Goal: Navigation & Orientation: Find specific page/section

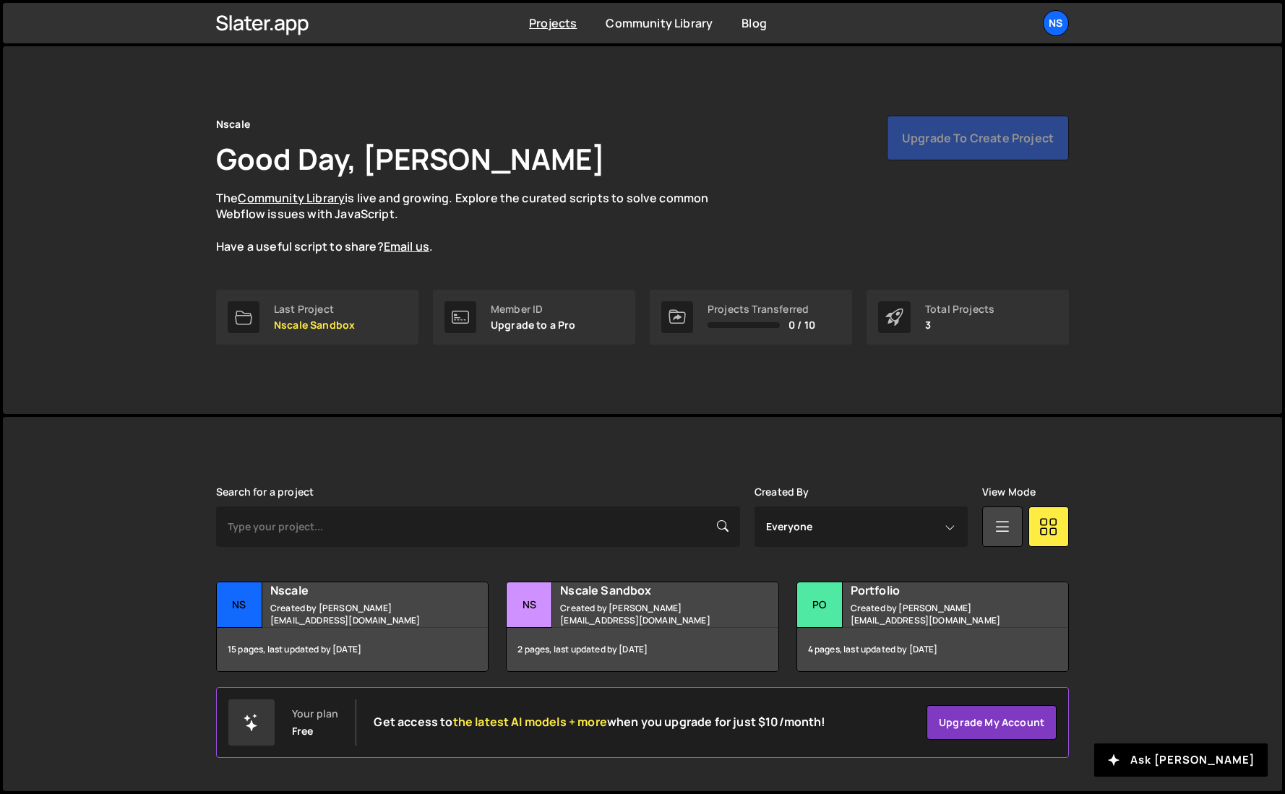
drag, startPoint x: 270, startPoint y: 111, endPoint x: 574, endPoint y: 217, distance: 321.4
click at [549, 225] on div "Nscale Good Day, [PERSON_NAME] The Community Library is live and growing. Explo…" at bounding box center [642, 230] width 1279 height 368
click at [719, 53] on div "Nscale Good Day, [PERSON_NAME] The Community Library is live and growing. Explo…" at bounding box center [642, 230] width 896 height 368
click at [374, 598] on h2 "Nscale" at bounding box center [357, 591] width 174 height 16
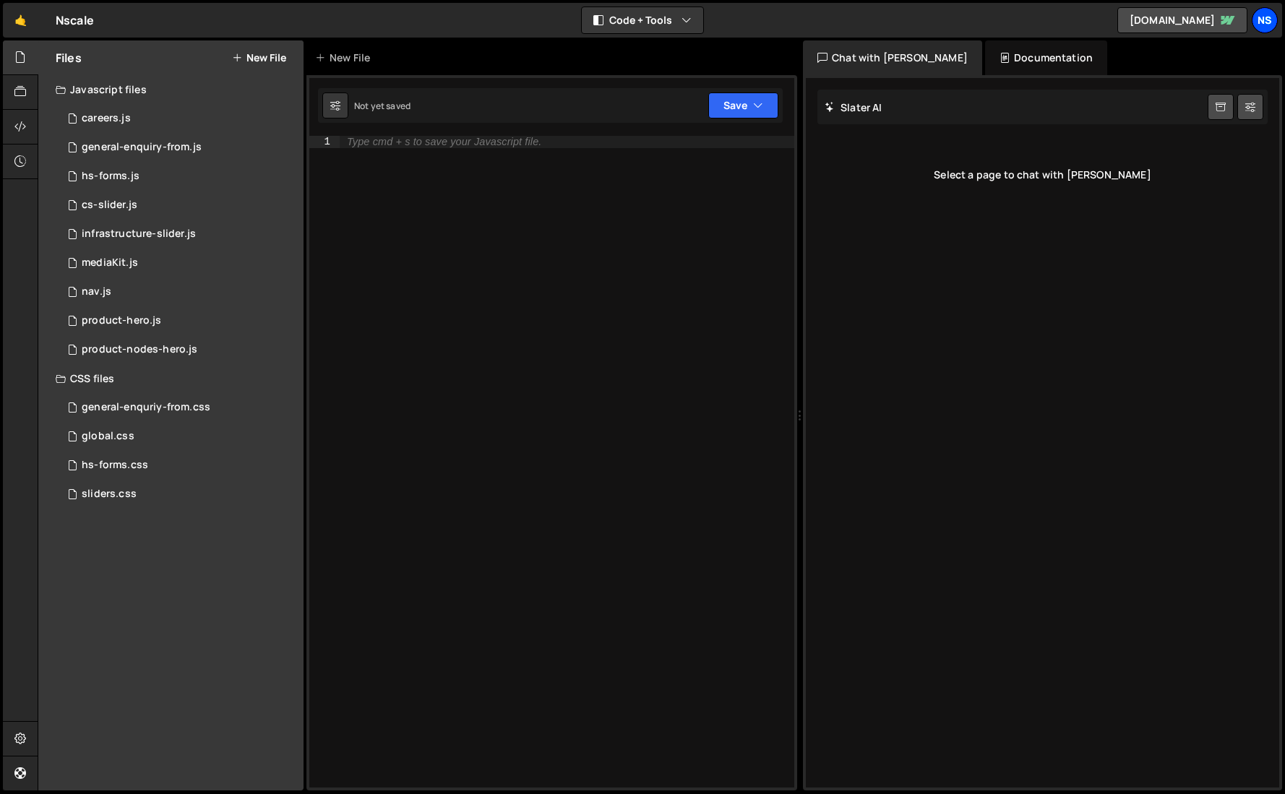
click at [1264, 24] on div "Ns" at bounding box center [1265, 20] width 26 height 26
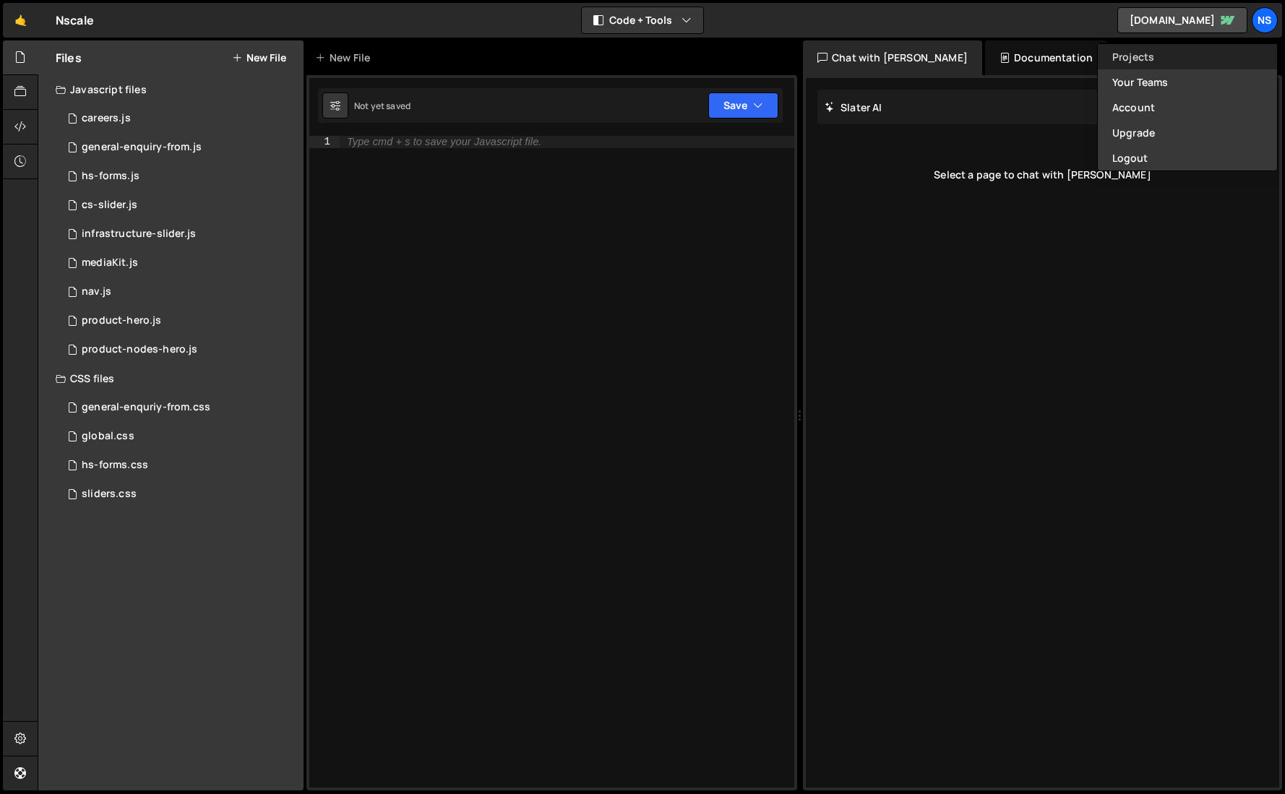
click at [1160, 51] on link "Projects" at bounding box center [1187, 56] width 179 height 25
